Goal: Transaction & Acquisition: Book appointment/travel/reservation

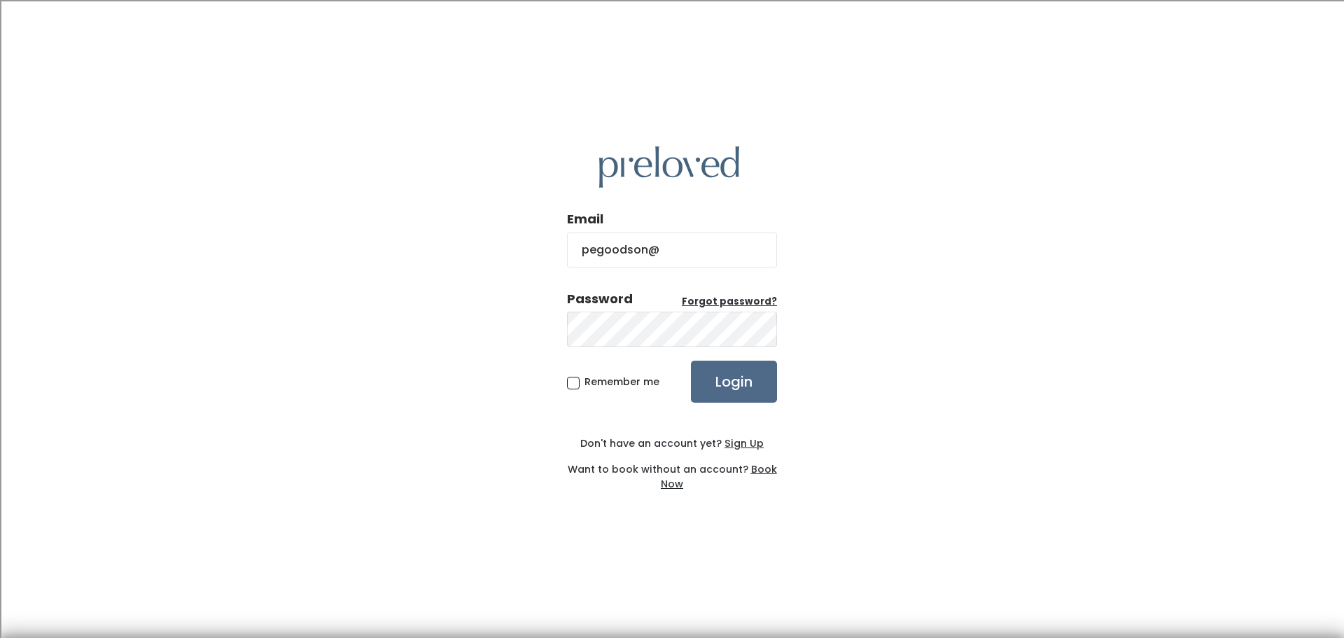
type input "[EMAIL_ADDRESS][DOMAIN_NAME]"
click at [691, 360] on input "Login" at bounding box center [734, 381] width 86 height 42
click at [745, 361] on input "Login" at bounding box center [734, 381] width 86 height 42
click at [745, 293] on label "Password Forgot password?" at bounding box center [672, 299] width 210 height 18
click at [745, 295] on u "Forgot password?" at bounding box center [729, 301] width 95 height 13
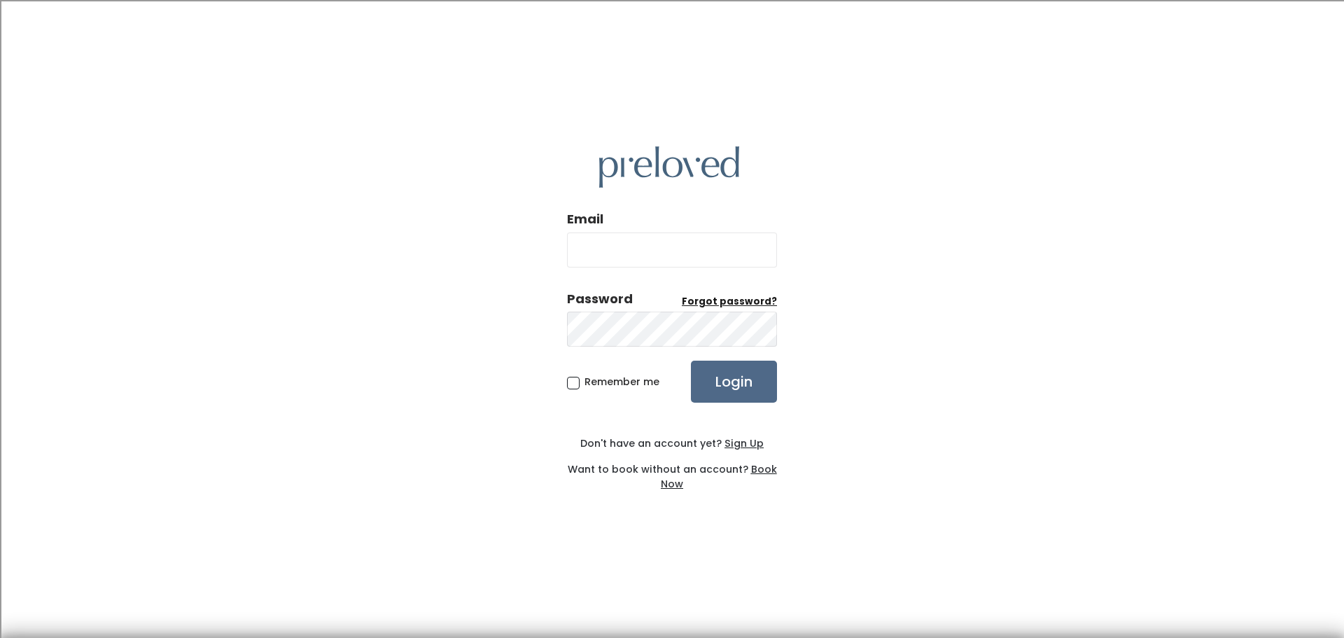
click at [745, 297] on u "Forgot password?" at bounding box center [729, 301] width 95 height 13
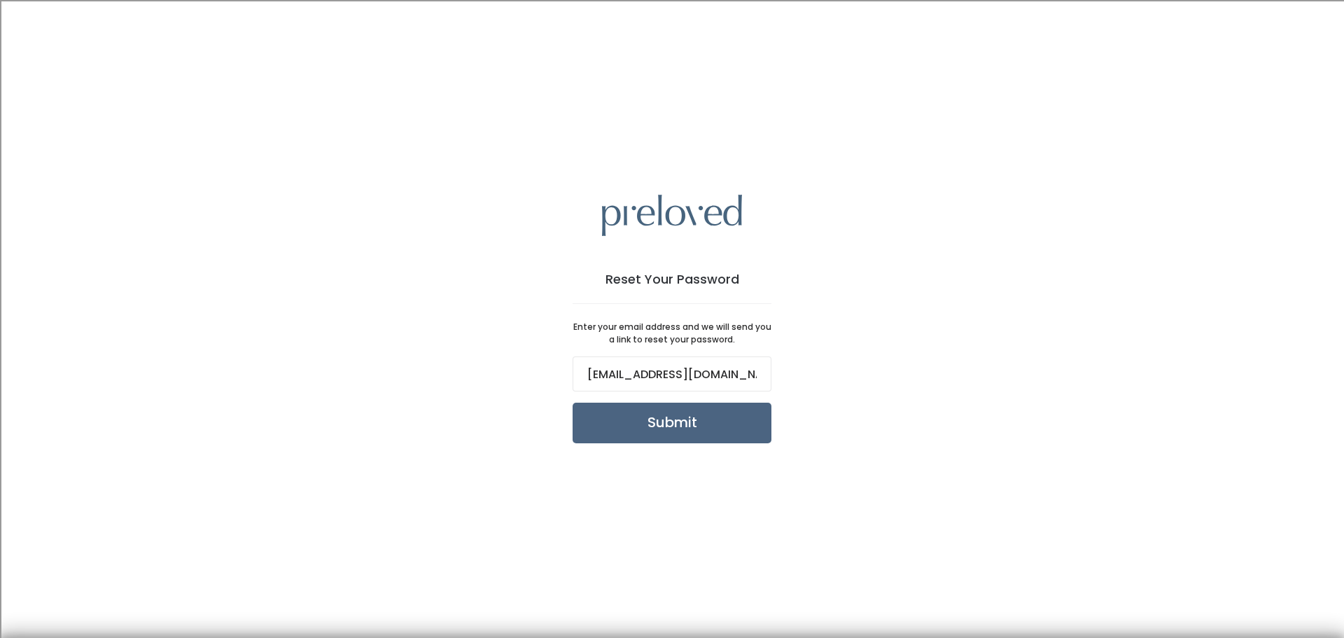
type input "pegoodson@msn.com"
click at [671, 422] on input "Submit" at bounding box center [672, 422] width 199 height 41
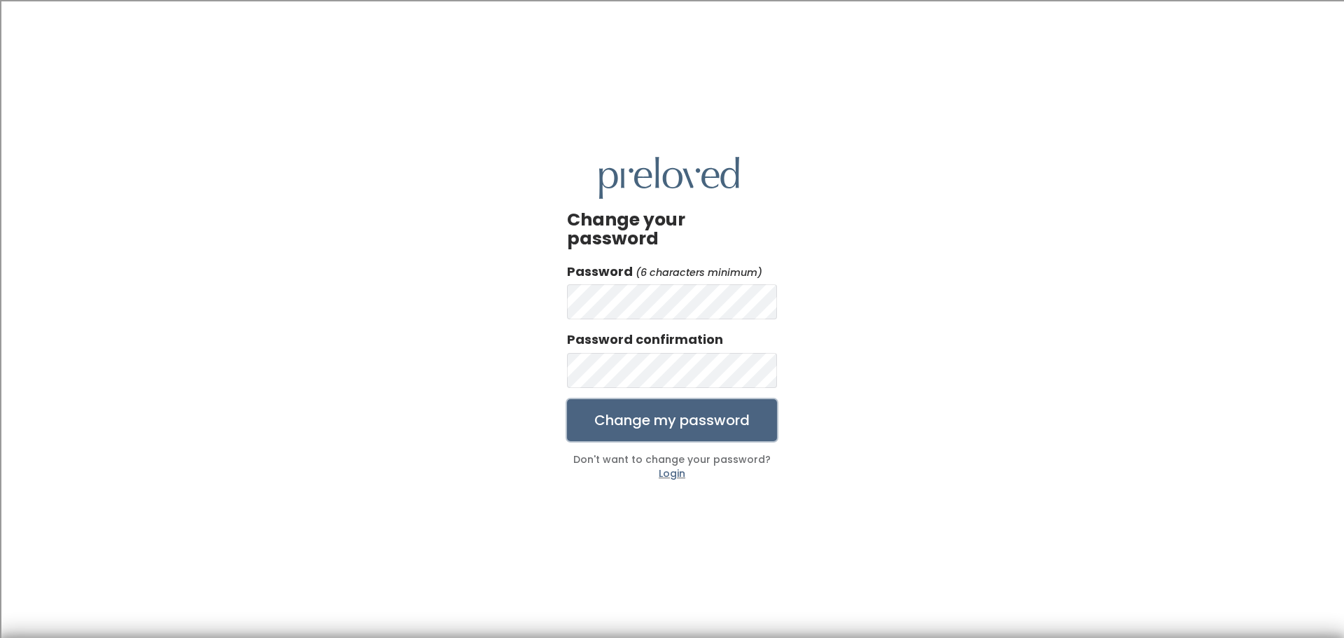
click at [680, 411] on input "Change my password" at bounding box center [672, 420] width 210 height 42
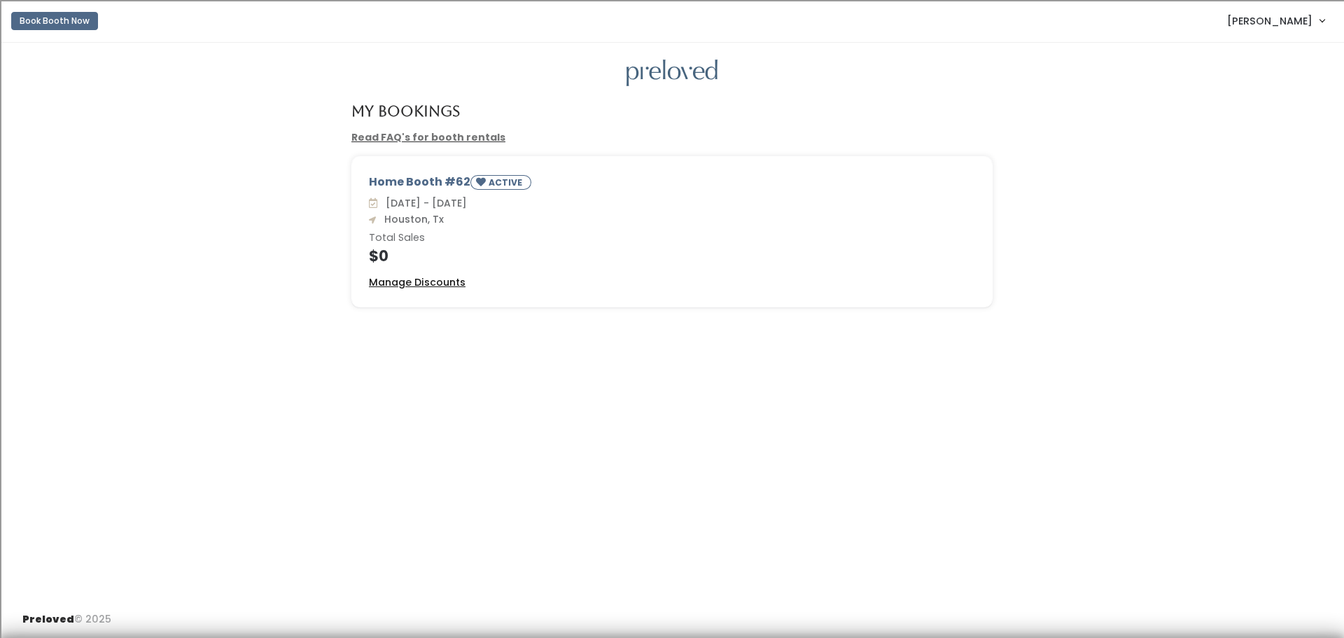
click at [418, 278] on u "Manage Discounts" at bounding box center [417, 282] width 97 height 14
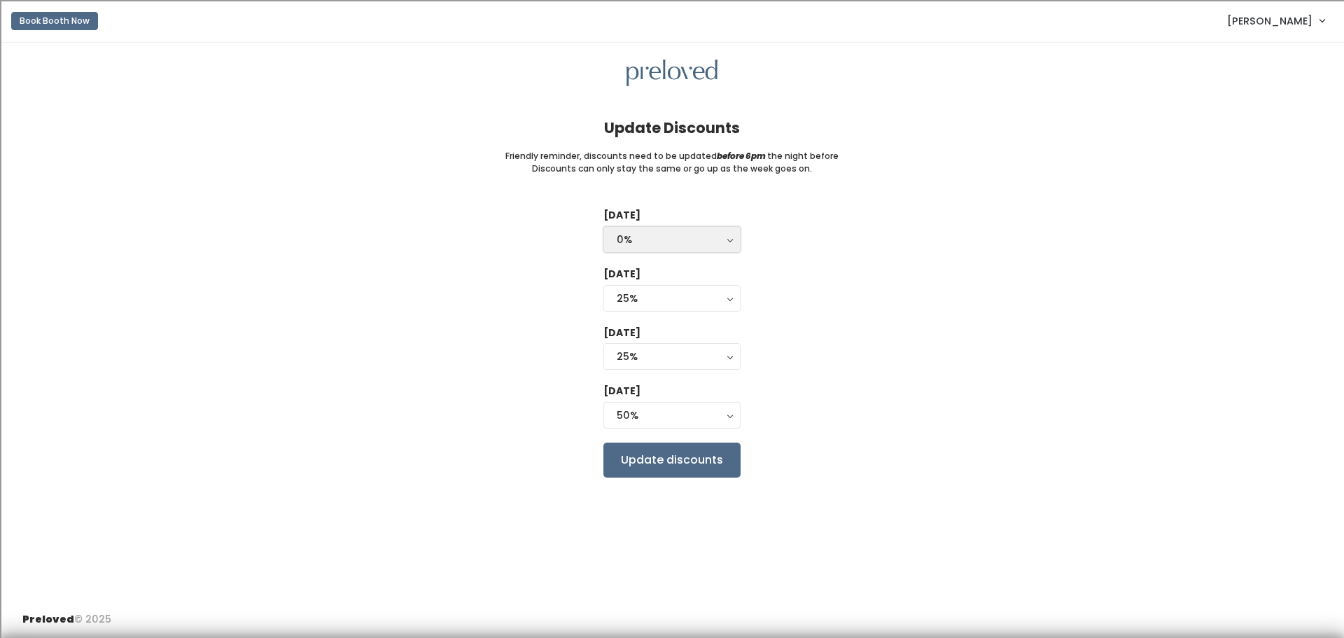
click at [729, 237] on button "0%" at bounding box center [671, 239] width 137 height 27
click at [724, 353] on div "25%" at bounding box center [672, 356] width 111 height 15
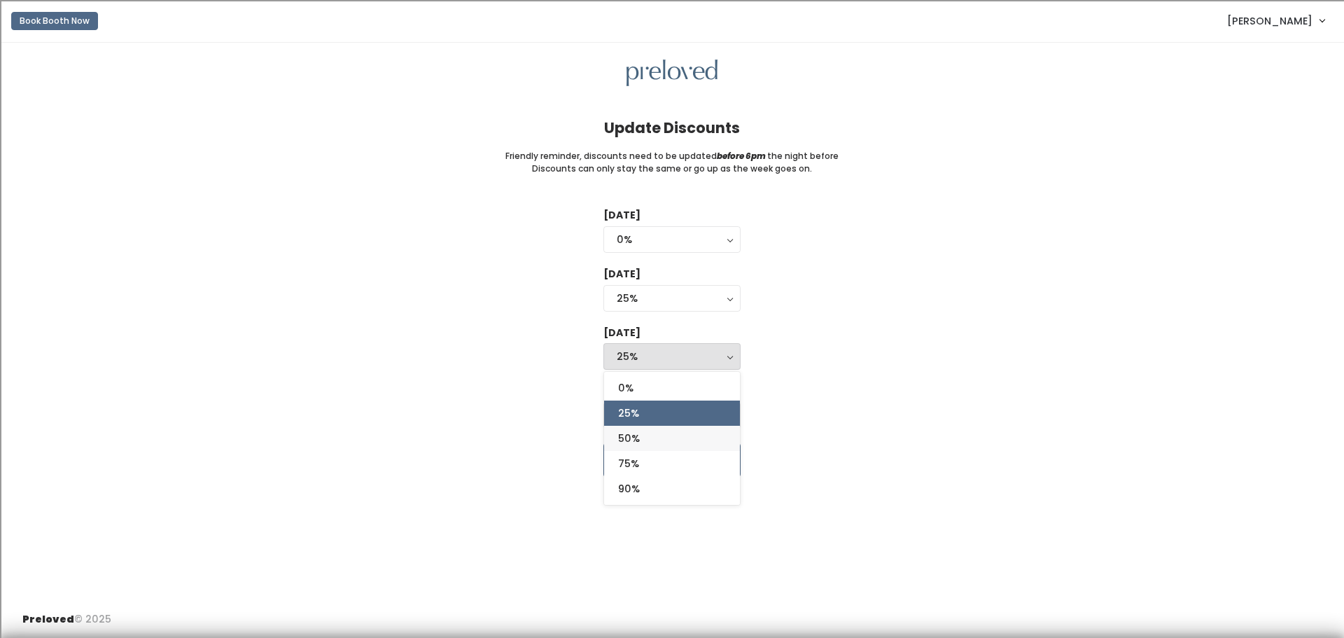
click at [687, 440] on link "50%" at bounding box center [672, 438] width 136 height 25
select select "50%"
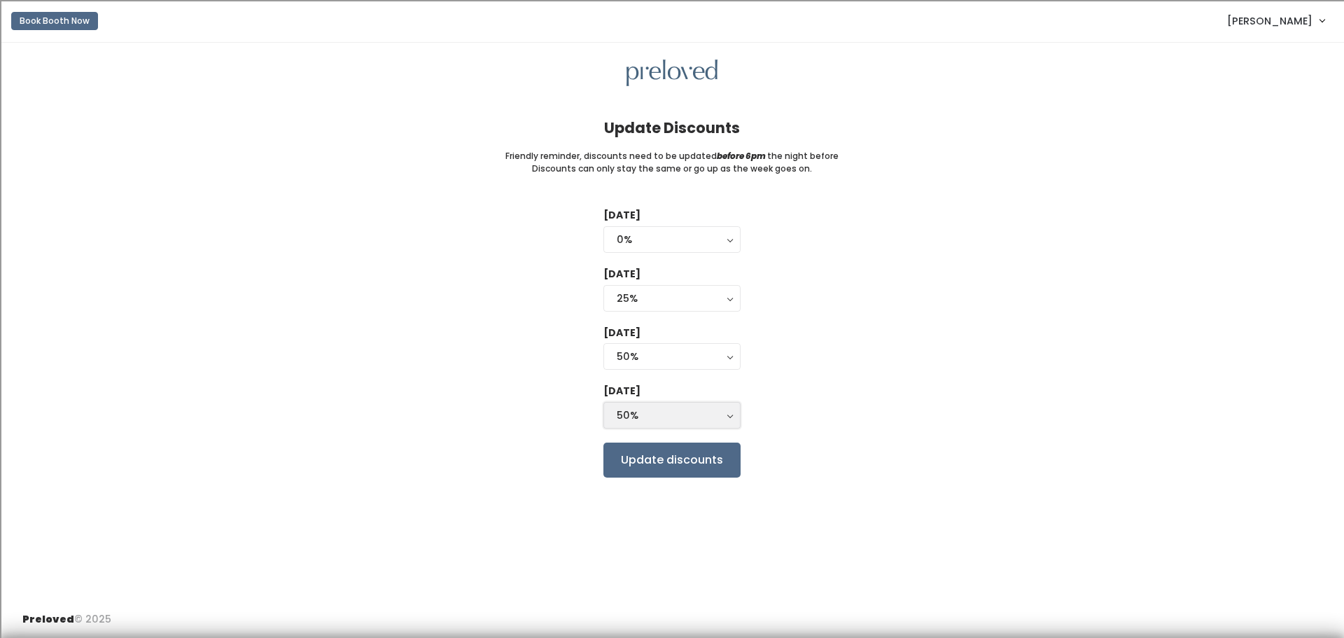
click at [724, 413] on div "50%" at bounding box center [672, 414] width 111 height 15
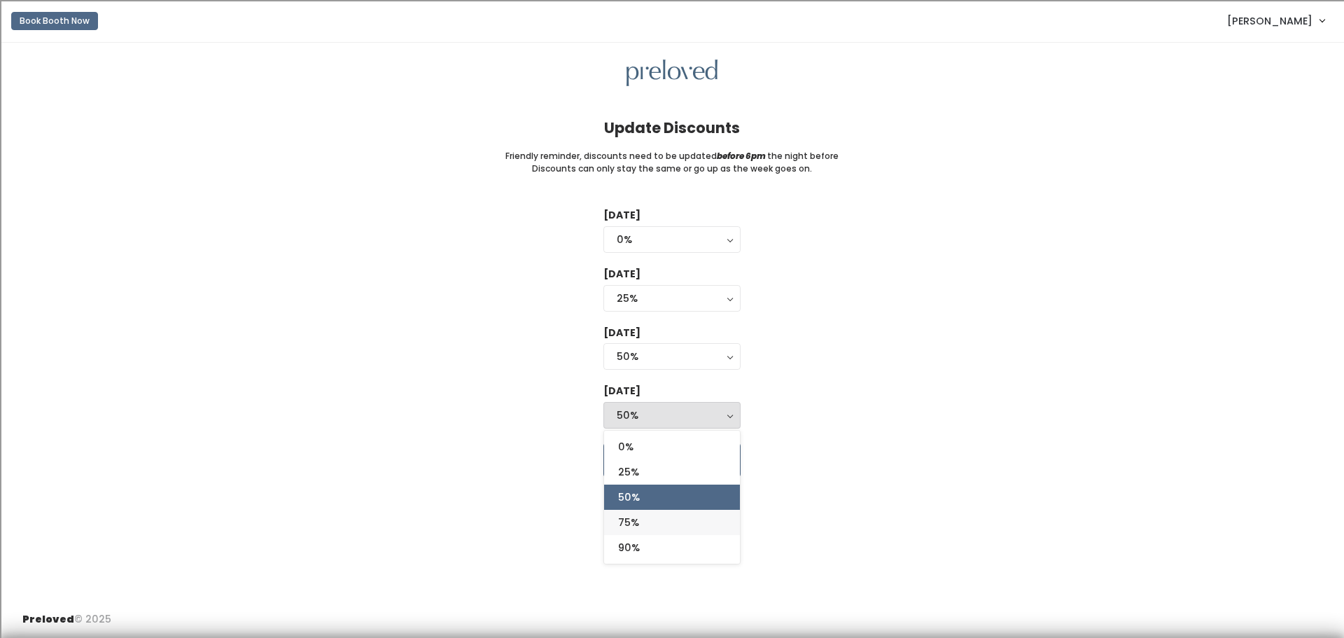
click at [673, 527] on link "75%" at bounding box center [672, 522] width 136 height 25
select select "75%"
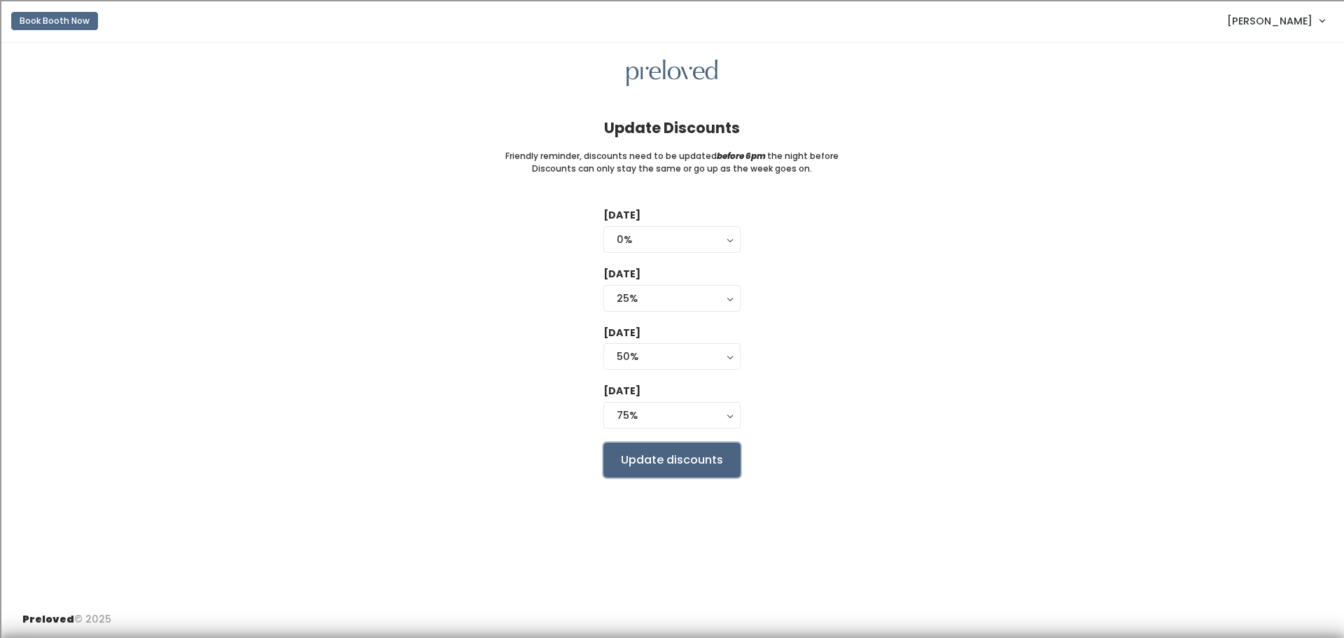
click at [668, 454] on input "Update discounts" at bounding box center [671, 459] width 137 height 35
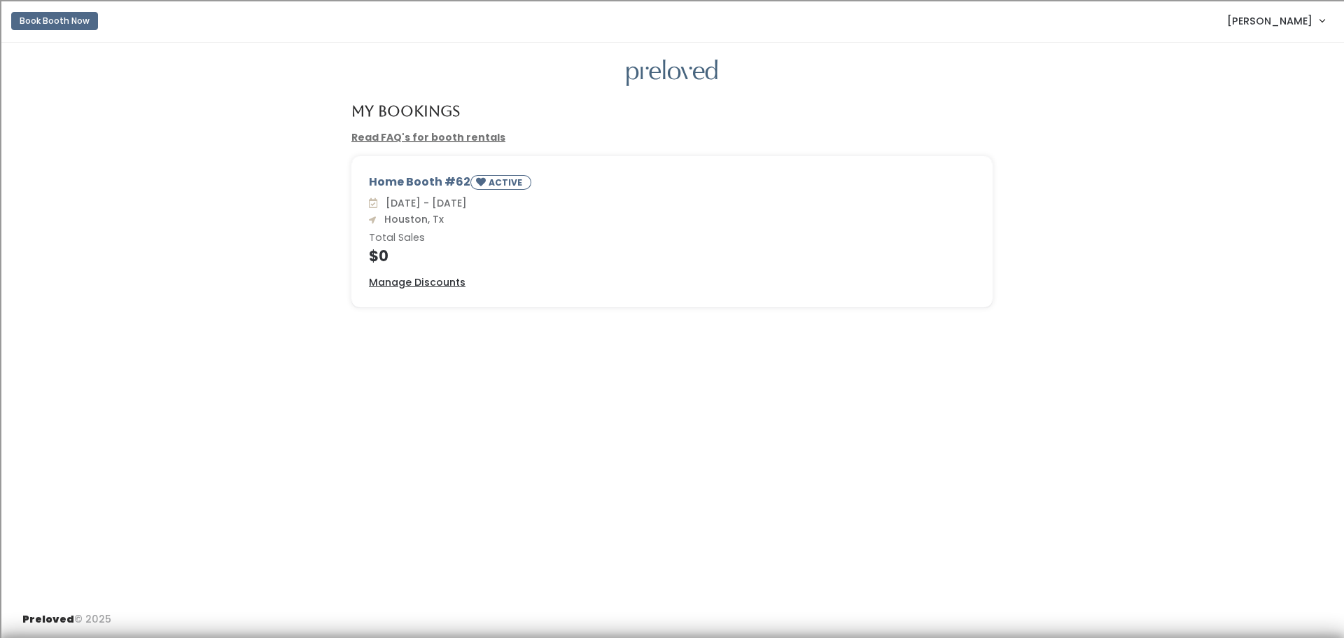
click at [1285, 19] on span "[PERSON_NAME]" at bounding box center [1269, 20] width 85 height 15
click at [1268, 78] on link "Account settings" at bounding box center [1274, 80] width 125 height 25
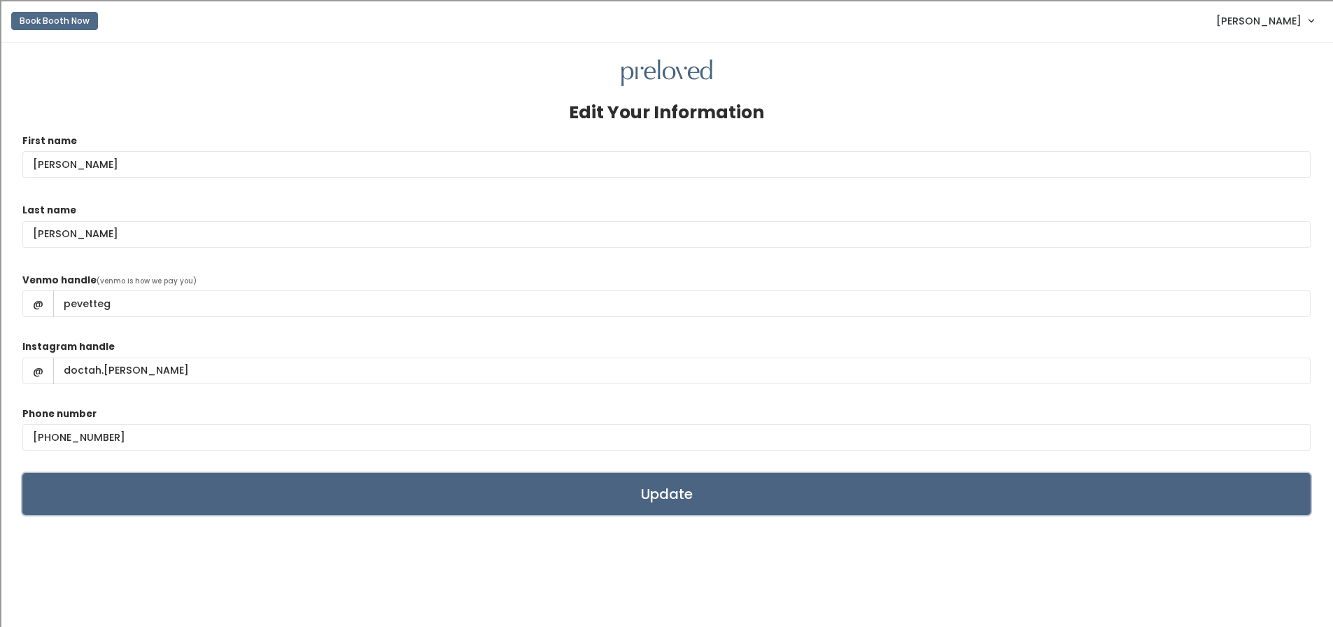
click at [685, 496] on input "Update" at bounding box center [666, 494] width 1289 height 42
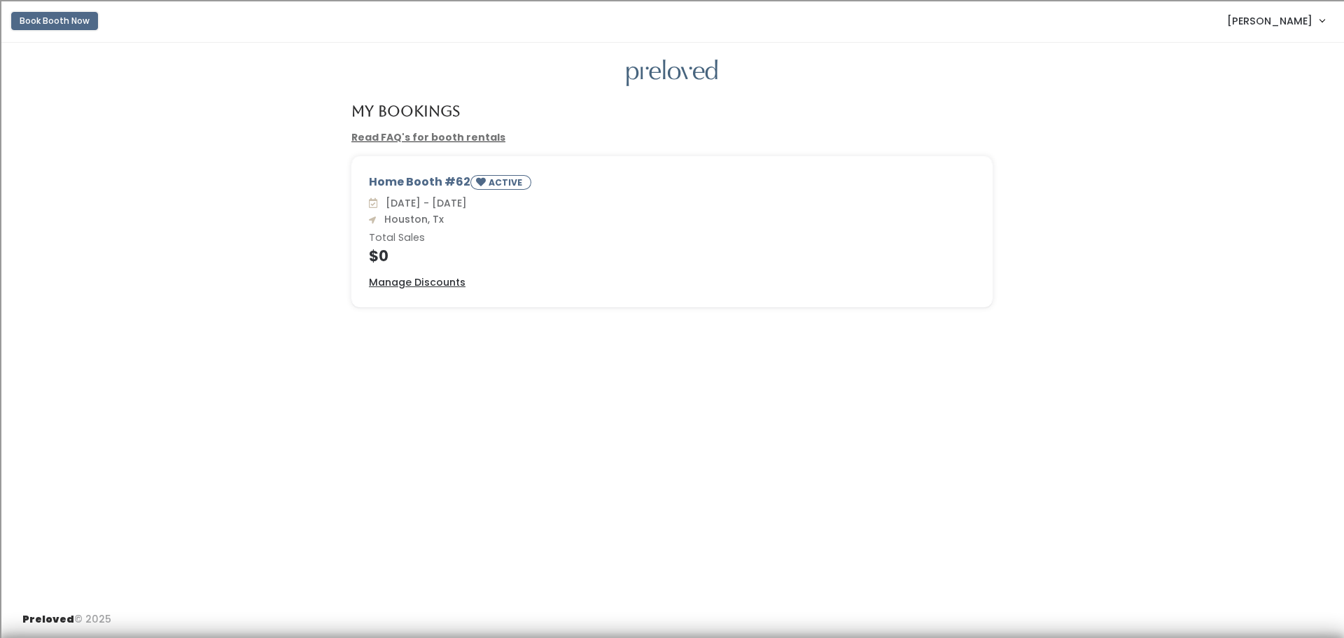
click at [62, 20] on button "Book Booth Now" at bounding box center [54, 21] width 87 height 18
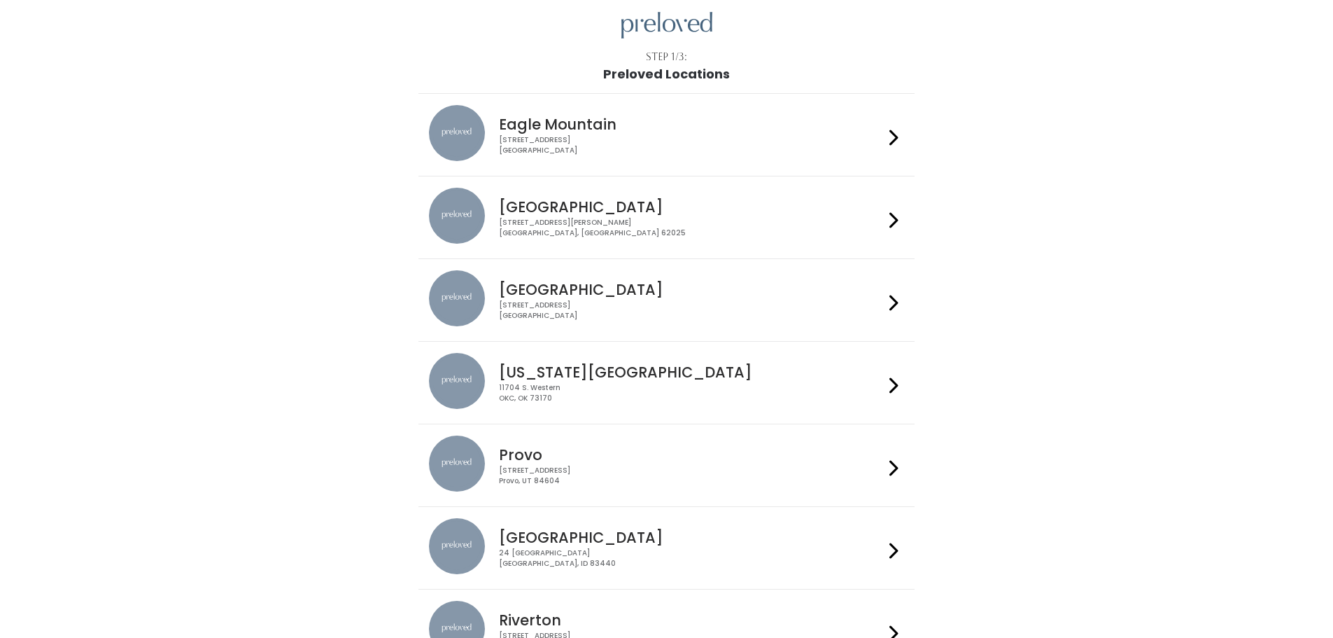
click at [892, 347] on ul "Eagle Mountain 4342 E Pony Express Pkwy Suite 200 Eagle Mountain, UT 84005 Edwa…" at bounding box center [667, 470] width 496 height 778
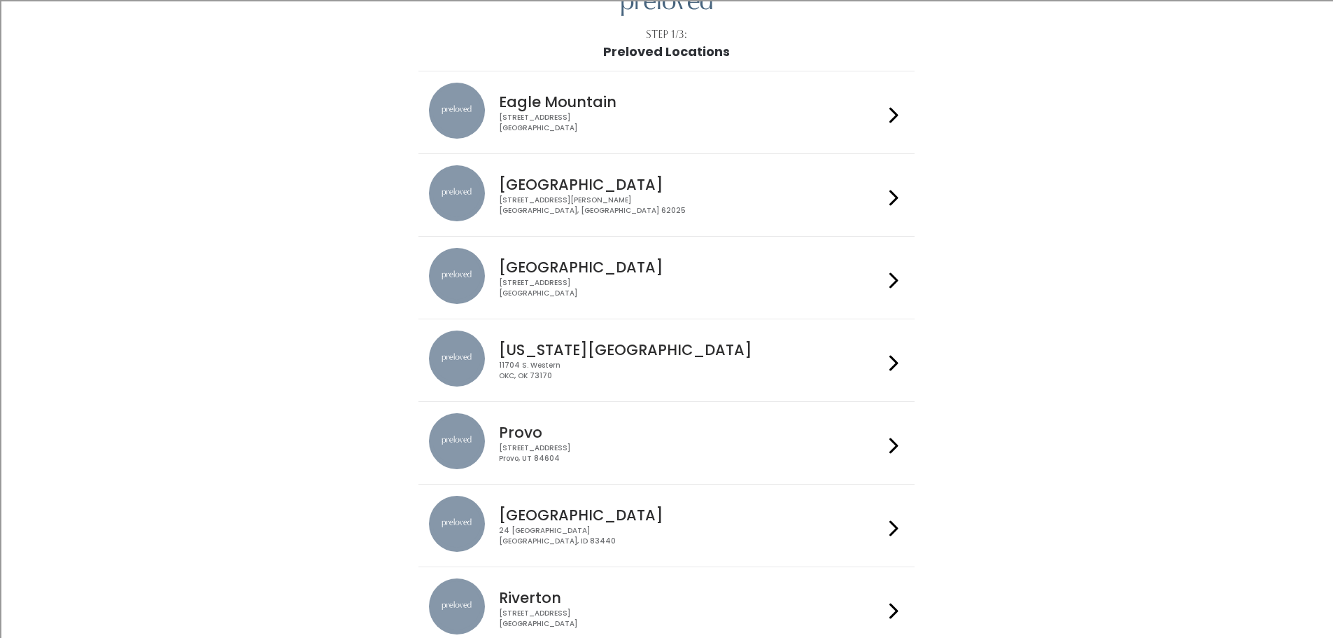
click at [889, 273] on div at bounding box center [894, 277] width 20 height 59
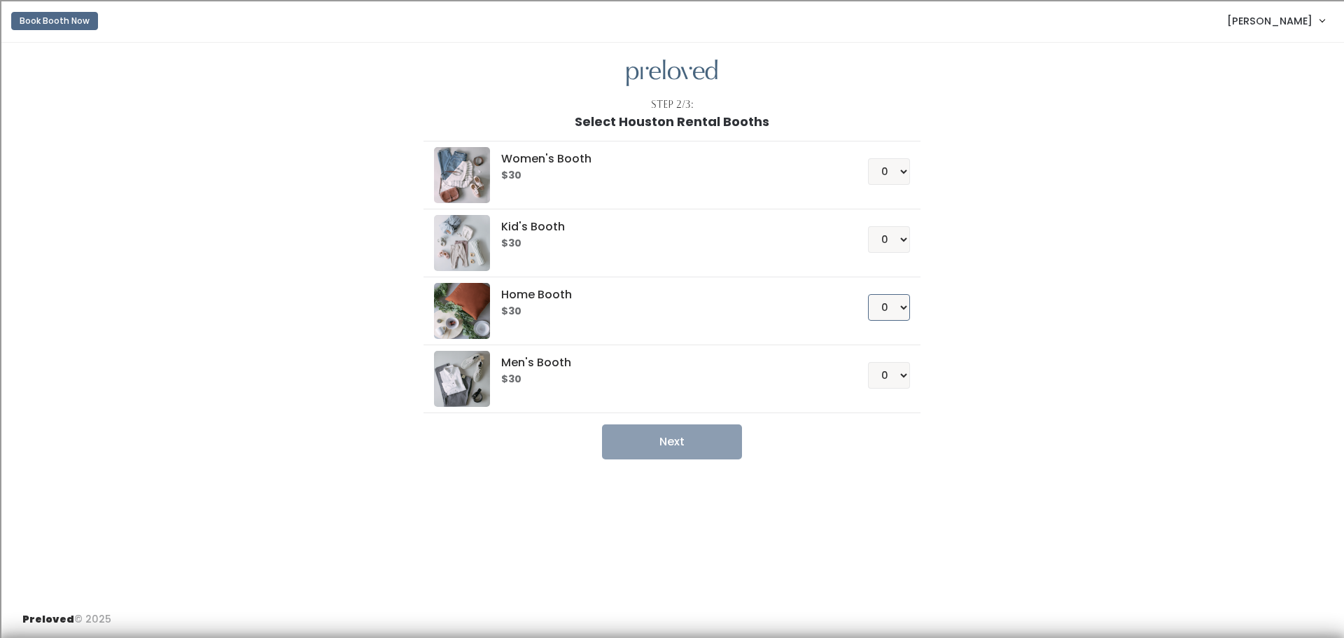
click at [897, 304] on select "0 1 2 3 4" at bounding box center [889, 307] width 42 height 27
select select "1"
click at [868, 294] on select "0 1 2 3 4" at bounding box center [889, 307] width 42 height 27
click at [676, 433] on button "Next" at bounding box center [672, 441] width 140 height 35
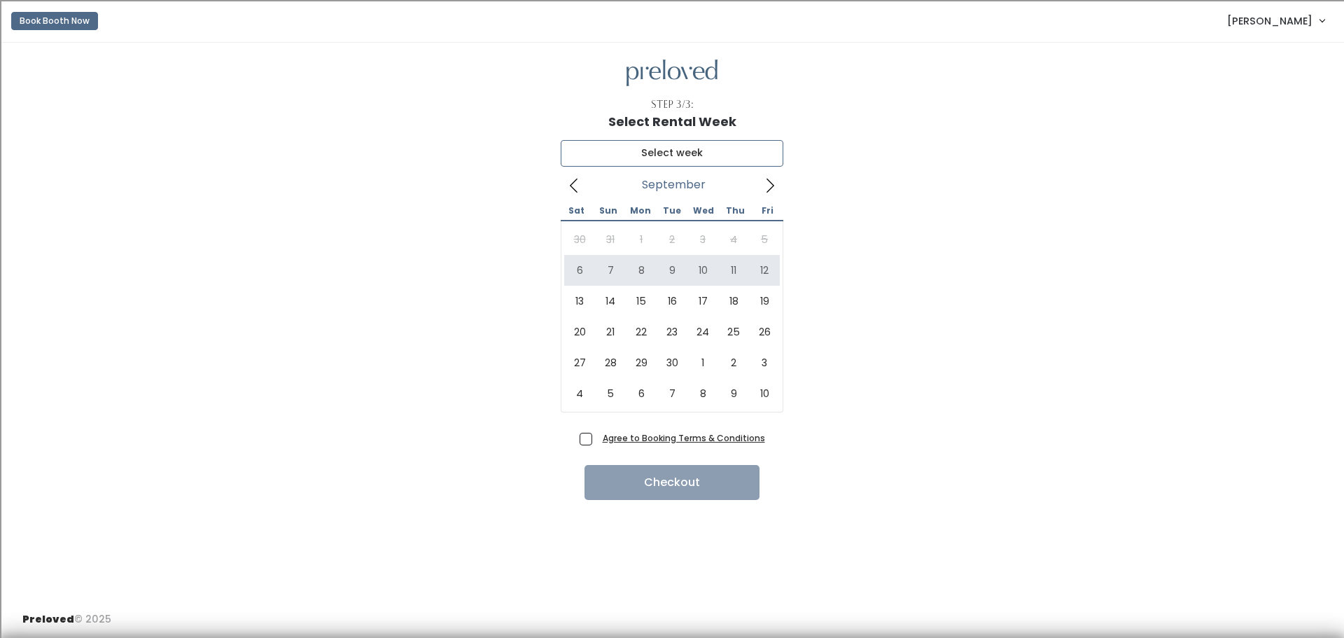
type input "[DATE] to [DATE]"
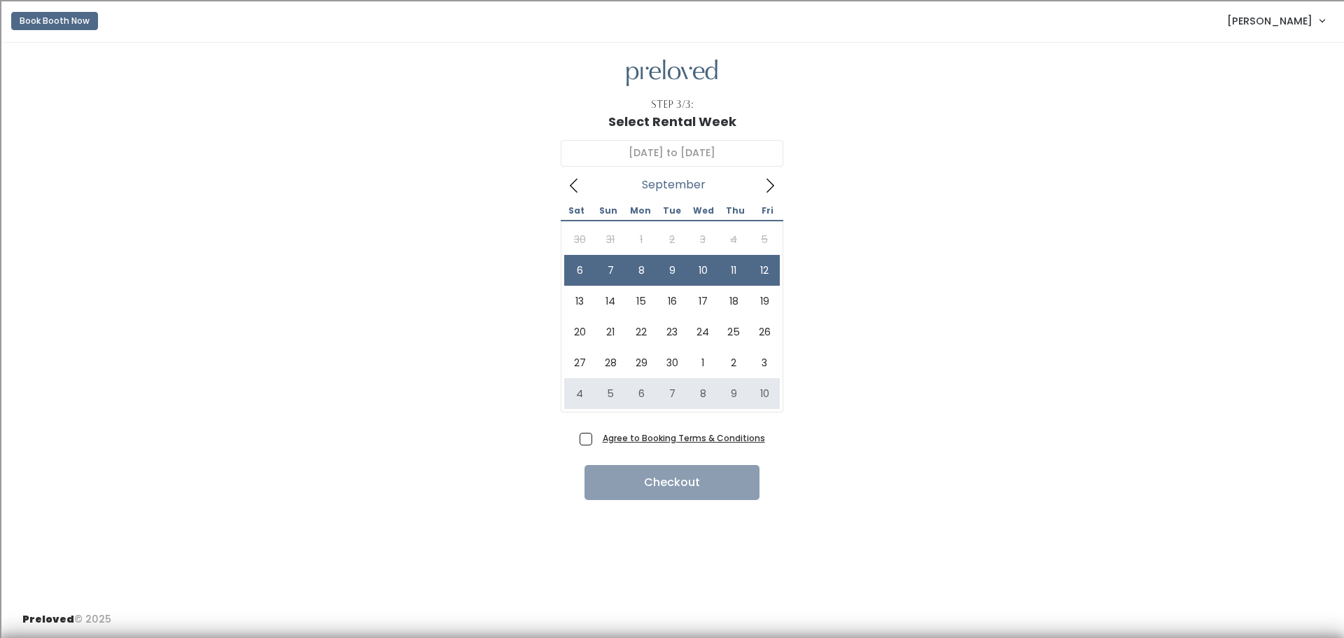
click at [597, 435] on span "Agree to Booking Terms & Conditions" at bounding box center [681, 437] width 168 height 14
click at [597, 435] on input "Agree to Booking Terms & Conditions" at bounding box center [601, 434] width 9 height 9
checkbox input "true"
click at [668, 484] on button "Checkout" at bounding box center [671, 482] width 175 height 35
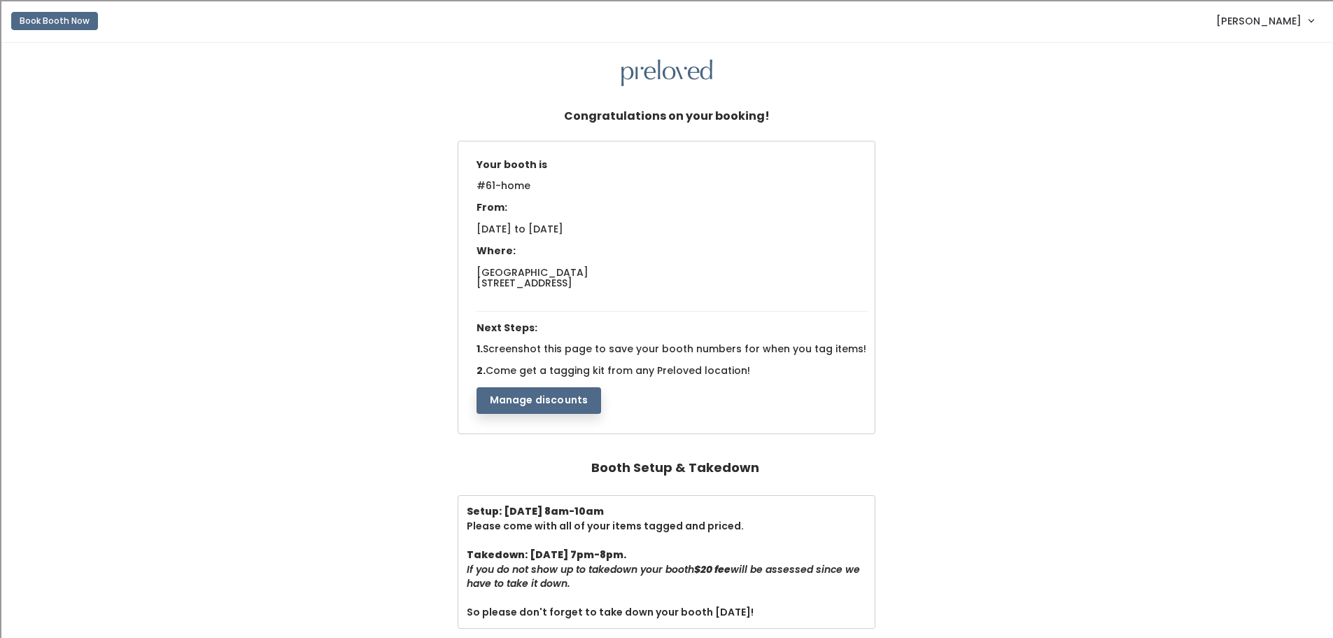
click at [542, 398] on button "Manage discounts" at bounding box center [539, 400] width 125 height 27
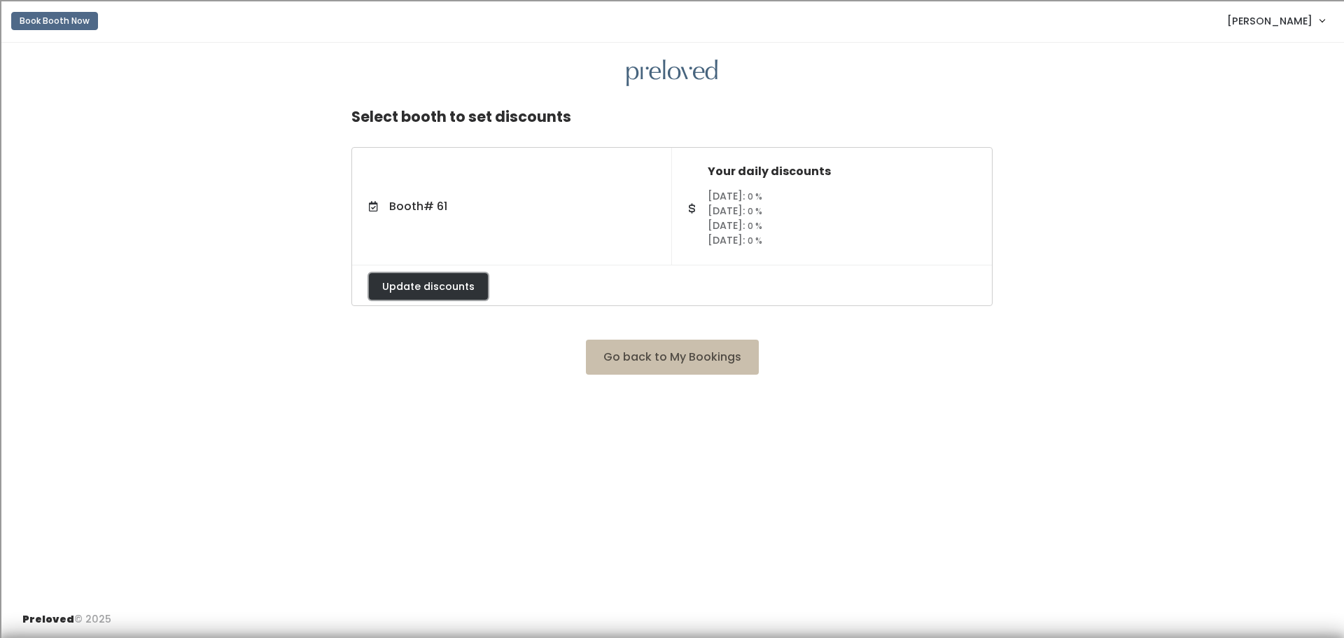
click at [442, 281] on button "Update discounts" at bounding box center [428, 286] width 119 height 27
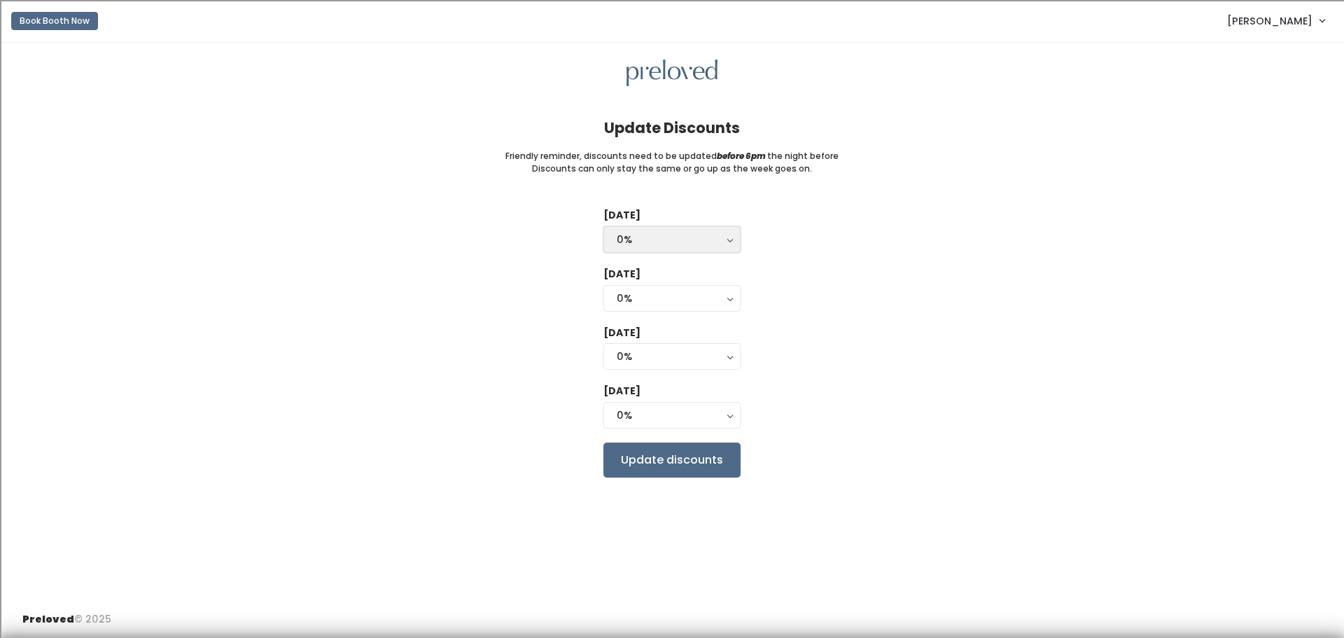
click at [734, 239] on button "0%" at bounding box center [671, 239] width 137 height 27
click at [700, 297] on link "25%" at bounding box center [672, 295] width 136 height 25
select select "25%"
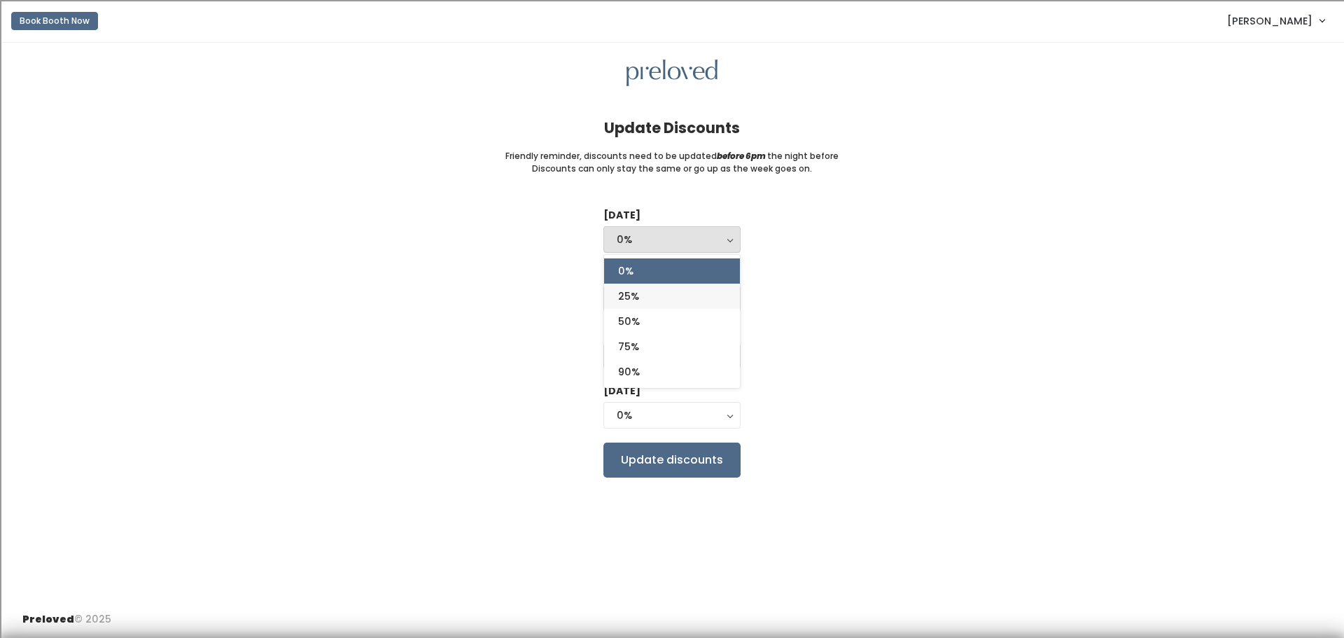
select select "25%"
click at [732, 303] on button "25%" at bounding box center [671, 298] width 137 height 27
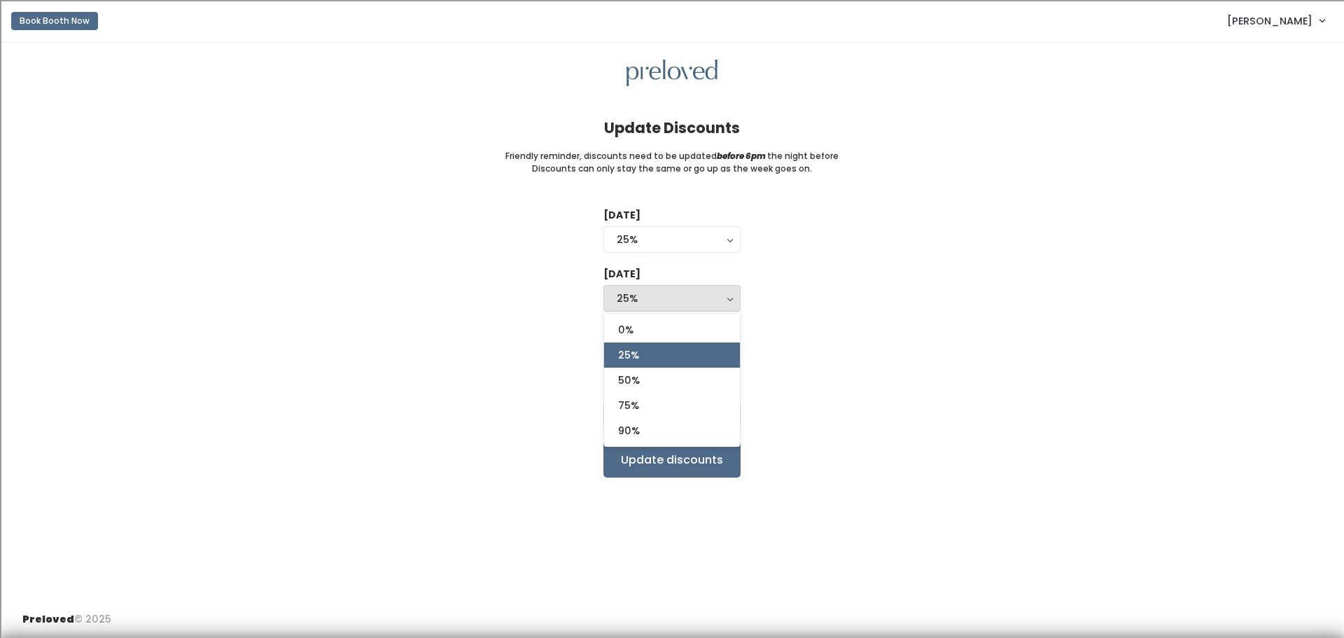
click at [731, 293] on button "25%" at bounding box center [671, 298] width 137 height 27
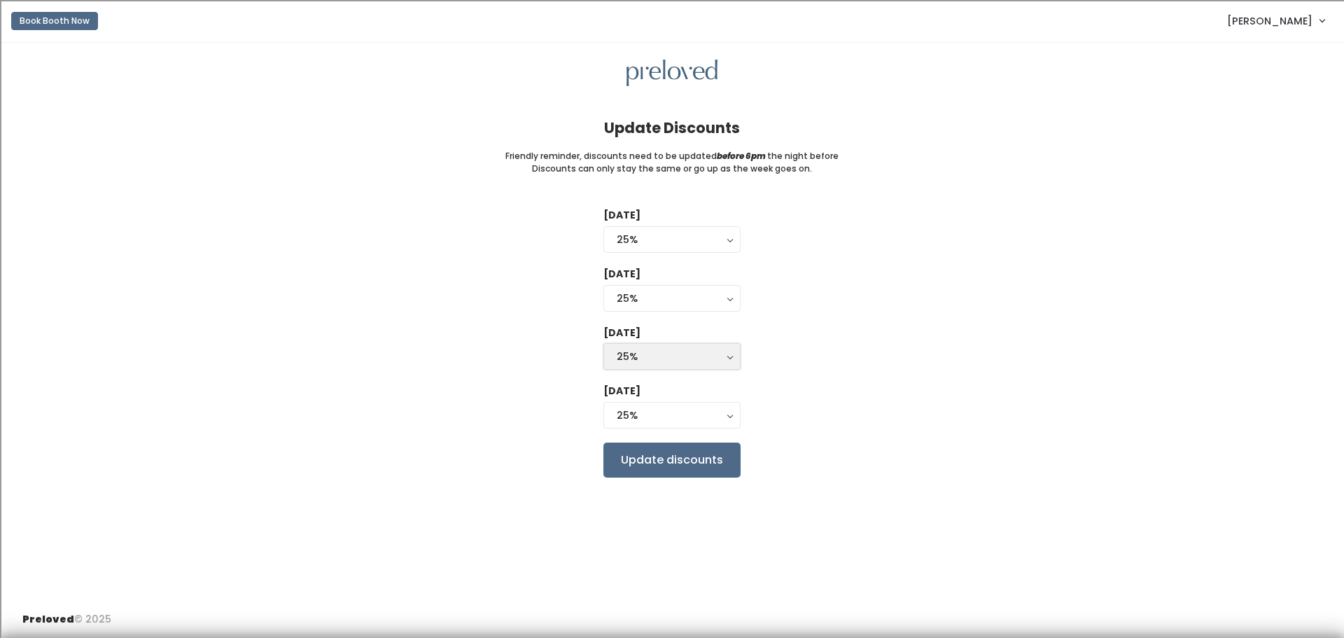
click at [725, 356] on div "25%" at bounding box center [672, 356] width 111 height 15
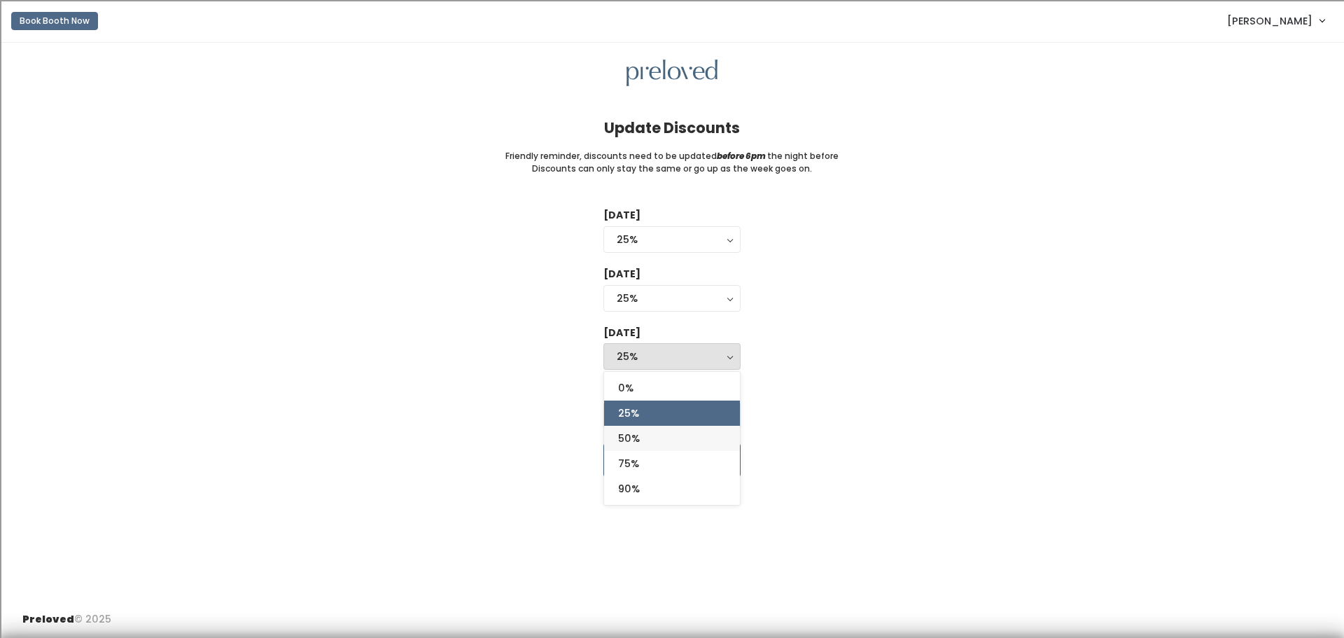
click at [685, 441] on link "50%" at bounding box center [672, 438] width 136 height 25
select select "50%"
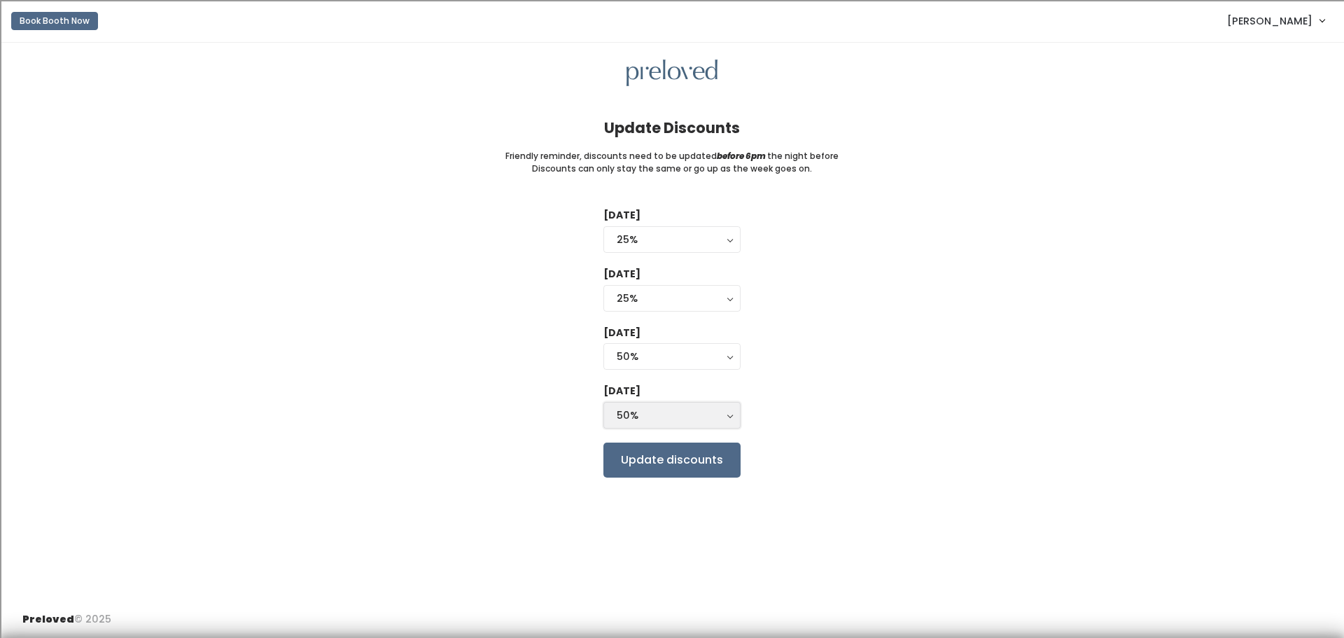
click at [731, 417] on button "50%" at bounding box center [671, 415] width 137 height 27
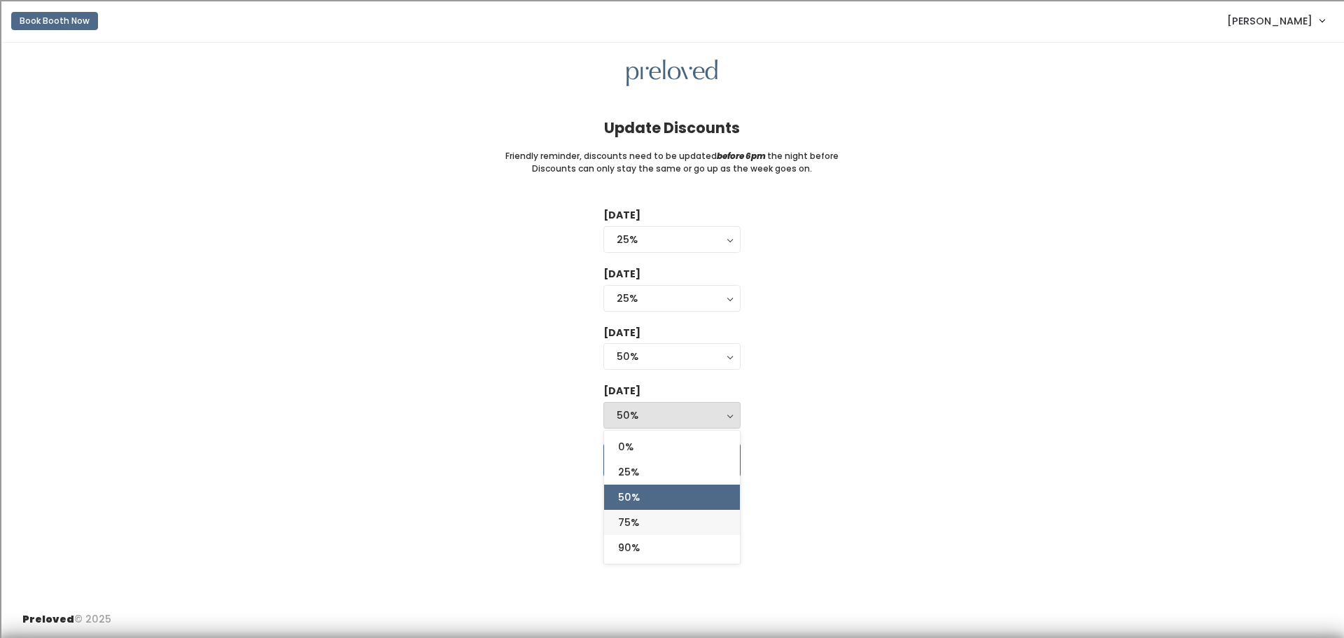
click at [675, 521] on link "75%" at bounding box center [672, 522] width 136 height 25
select select "75%"
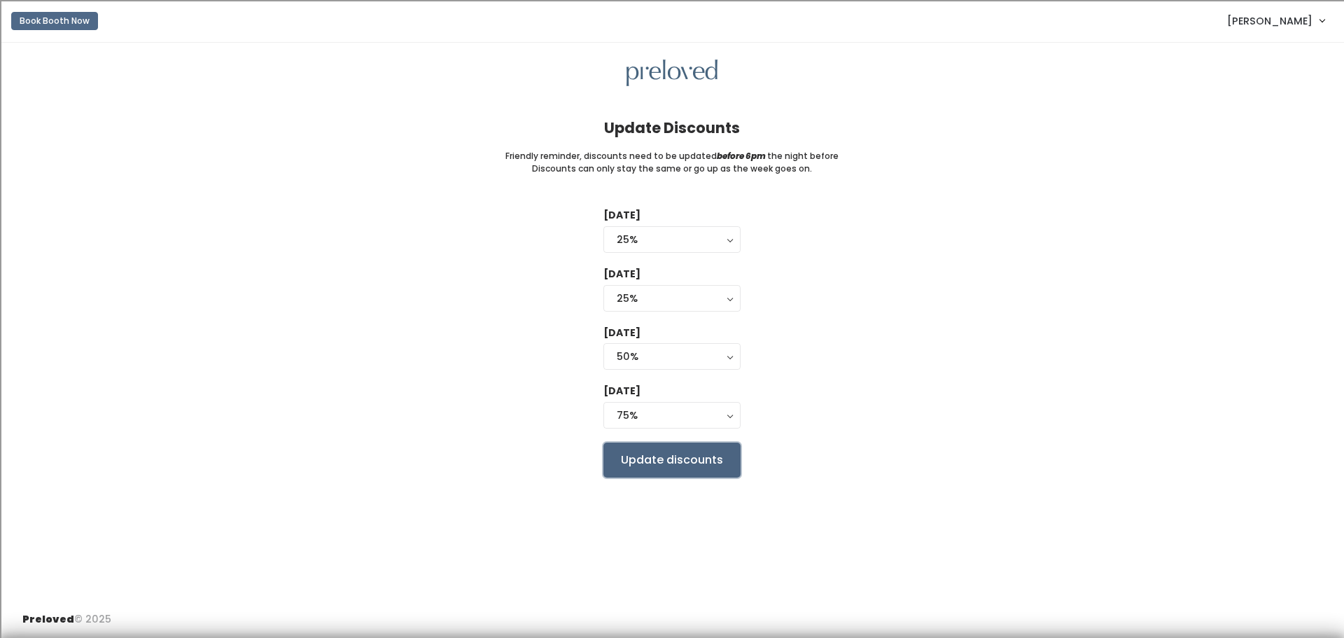
click at [691, 456] on input "Update discounts" at bounding box center [671, 459] width 137 height 35
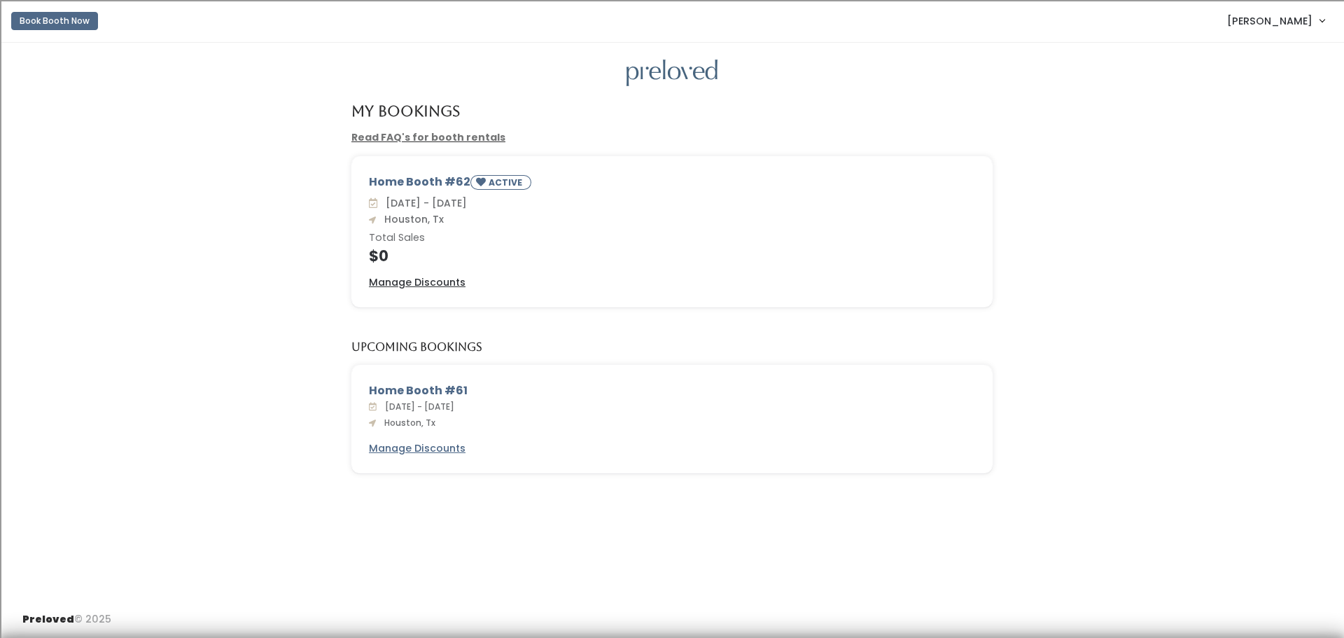
click at [1293, 20] on span "[PERSON_NAME]" at bounding box center [1269, 20] width 85 height 15
click at [1255, 118] on button "Logout" at bounding box center [1274, 117] width 125 height 25
